Goal: Task Accomplishment & Management: Use online tool/utility

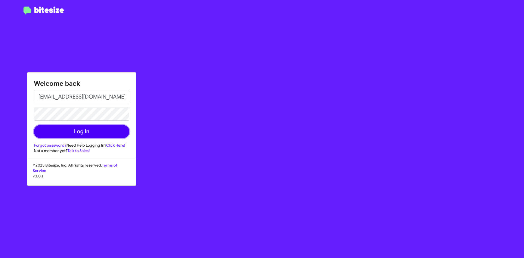
click at [59, 134] on button "Log In" at bounding box center [82, 131] width 96 height 13
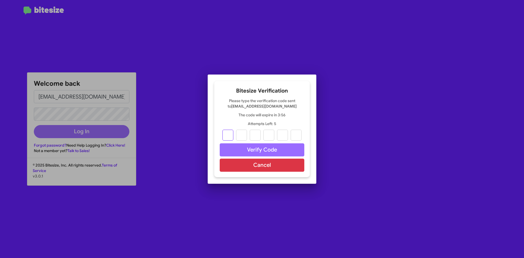
type input "7"
type input "1"
type input "0"
type input "1"
click at [273, 133] on input "1" at bounding box center [268, 135] width 11 height 11
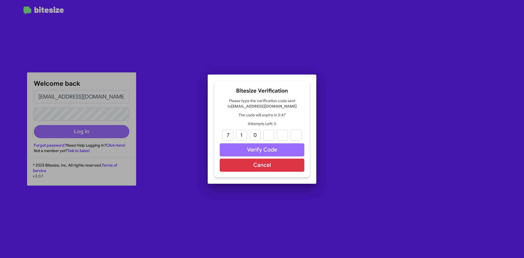
click at [274, 132] on div "7 1 0" at bounding box center [262, 135] width 85 height 11
click at [265, 136] on input "text" at bounding box center [268, 135] width 11 height 11
type input "2"
type input "1"
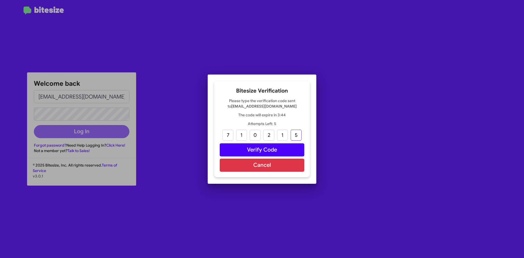
type input "5"
click at [284, 151] on button "Verify Code" at bounding box center [262, 149] width 85 height 13
